Goal: Task Accomplishment & Management: Use online tool/utility

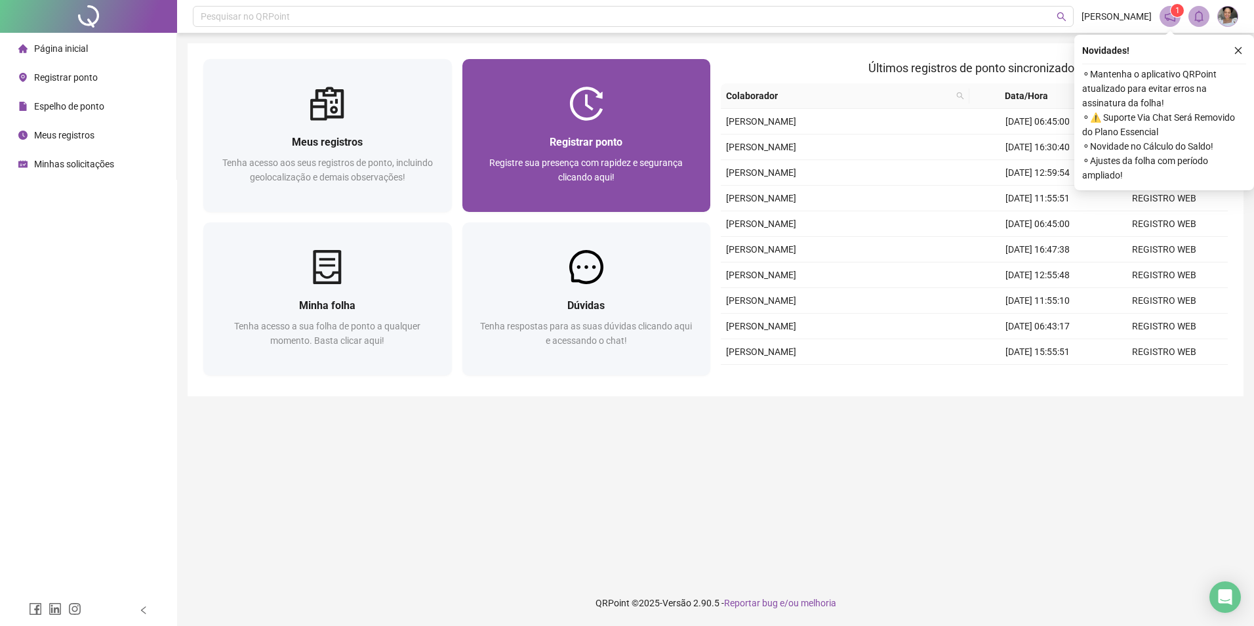
click at [632, 158] on span "Registre sua presença com rapidez e segurança clicando aqui!" at bounding box center [585, 169] width 193 height 25
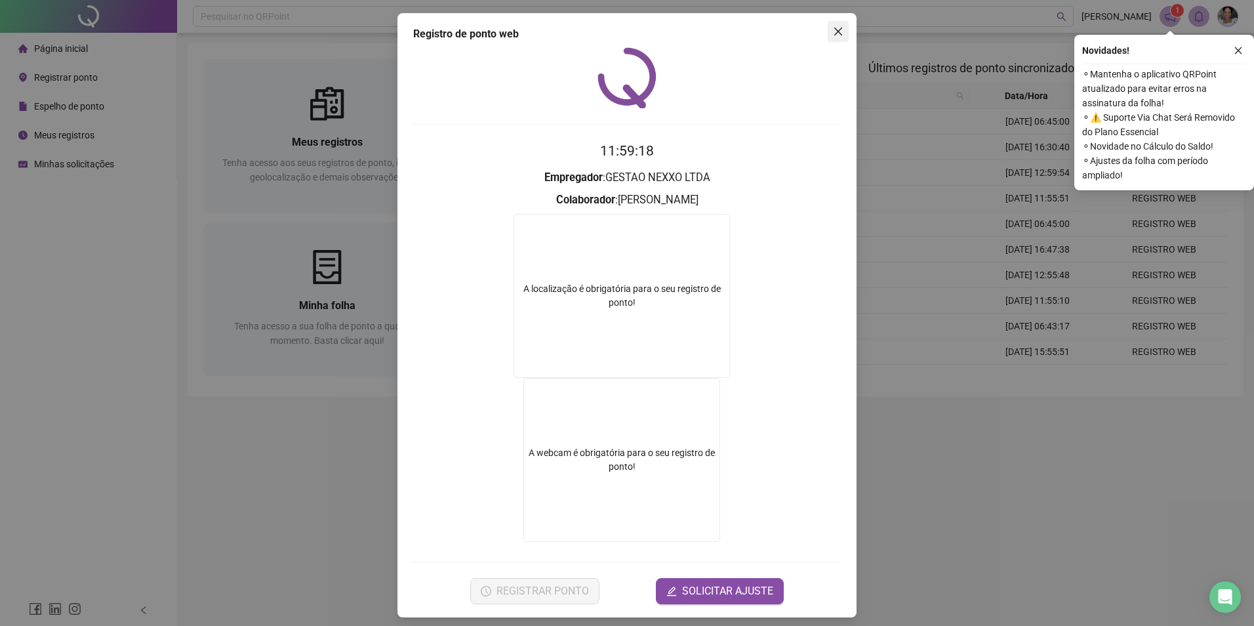
click at [828, 35] on span "Close" at bounding box center [838, 31] width 21 height 10
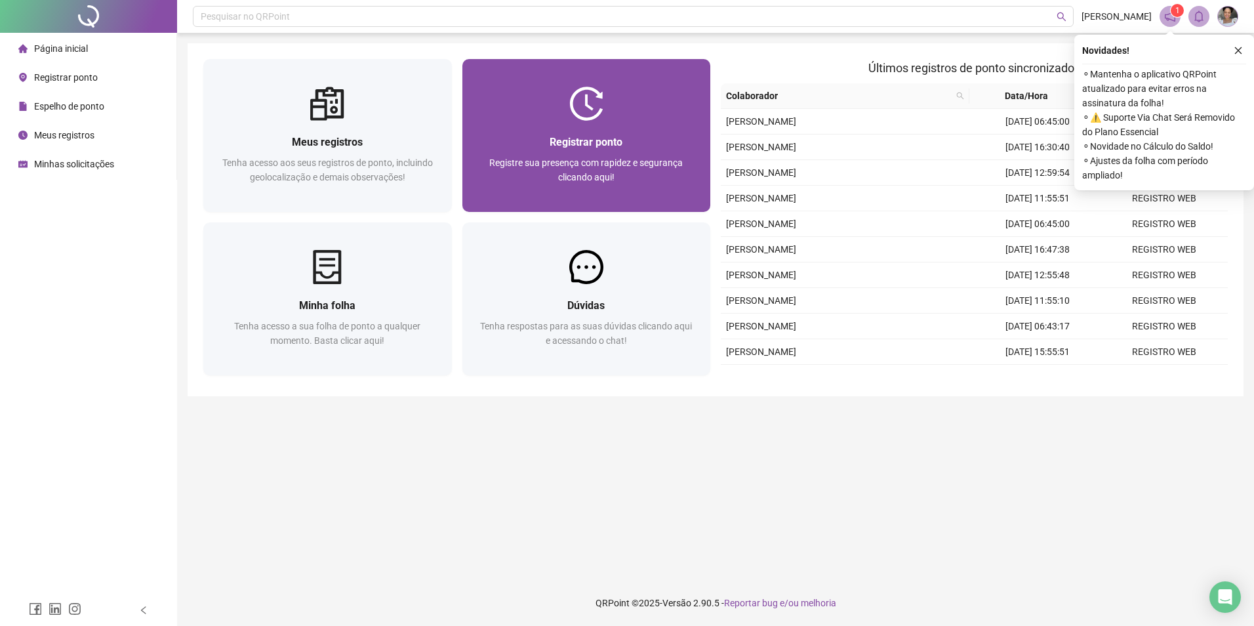
click at [609, 163] on span "Registre sua presença com rapidez e segurança clicando aqui!" at bounding box center [585, 169] width 193 height 25
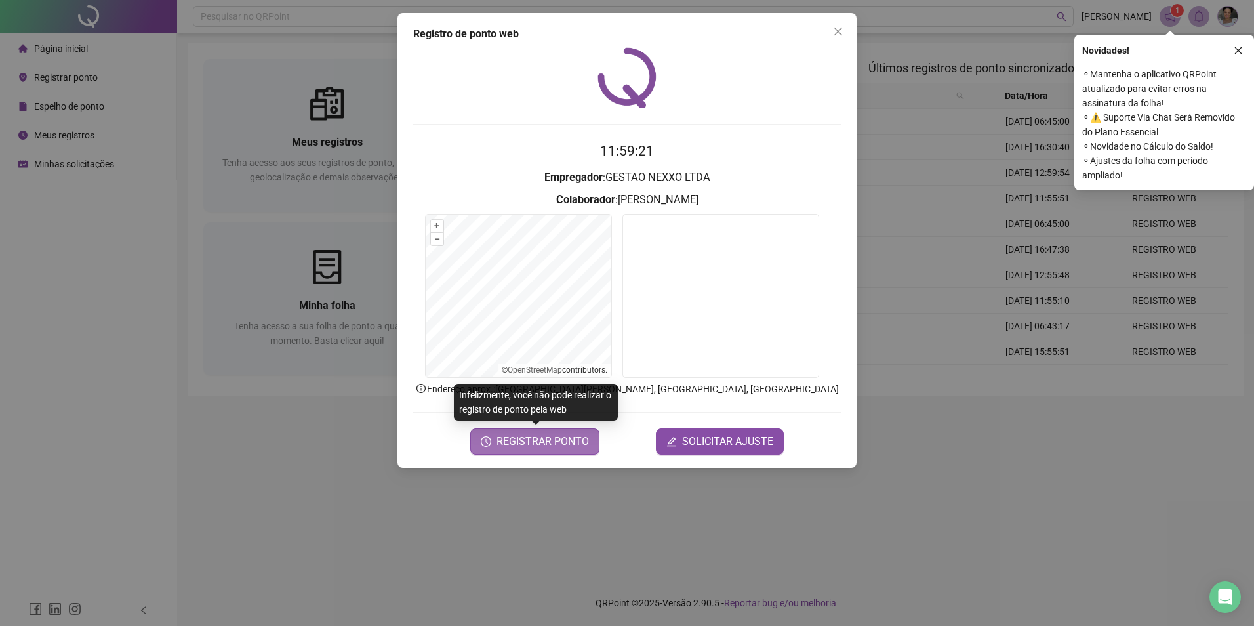
click at [501, 443] on span "REGISTRAR PONTO" at bounding box center [543, 442] width 92 height 16
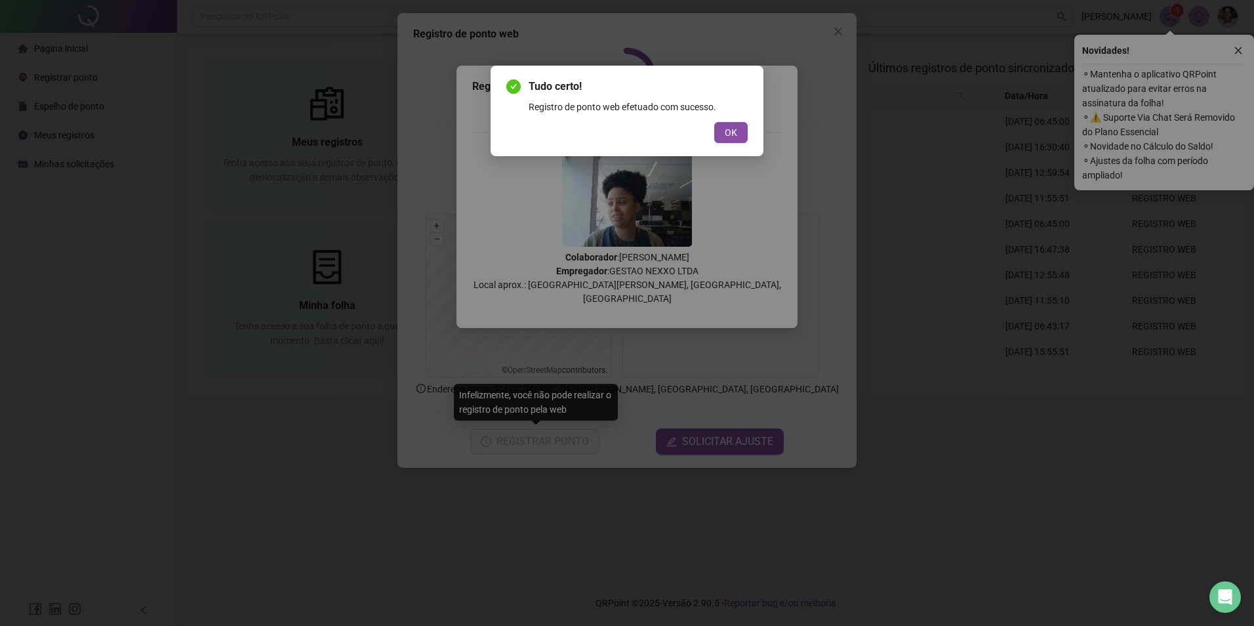
drag, startPoint x: 725, startPoint y: 125, endPoint x: 927, endPoint y: 68, distance: 209.9
click at [726, 129] on button "OK" at bounding box center [730, 132] width 33 height 21
